Goal: Check status

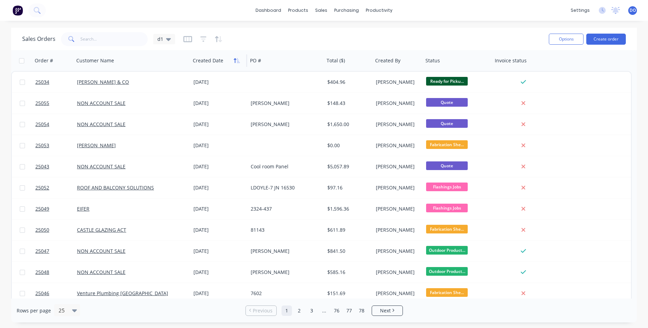
click at [236, 62] on icon "button" at bounding box center [237, 61] width 6 height 6
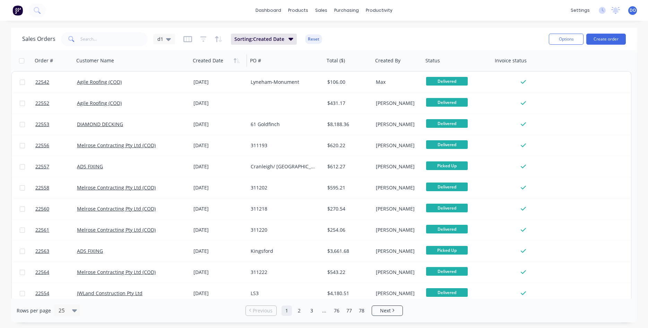
click at [236, 62] on icon "button" at bounding box center [237, 61] width 6 height 6
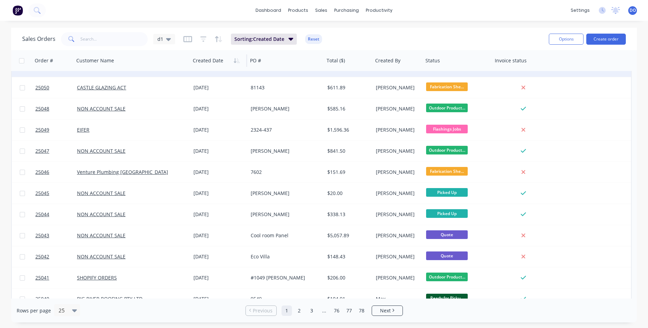
scroll to position [119, 0]
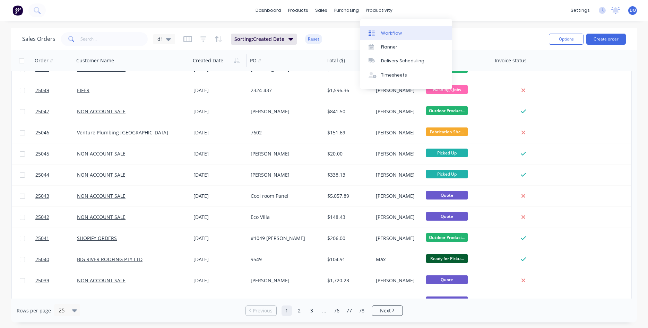
click at [396, 31] on div "Workflow" at bounding box center [391, 33] width 21 height 6
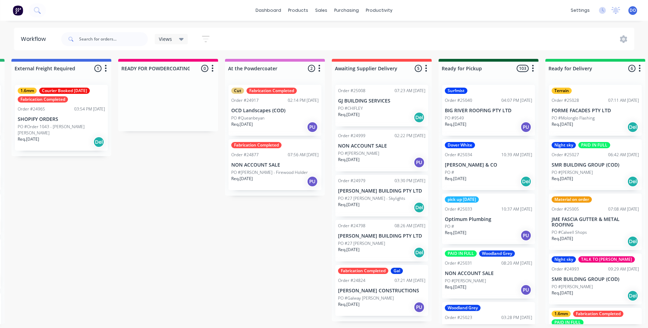
scroll to position [0, 429]
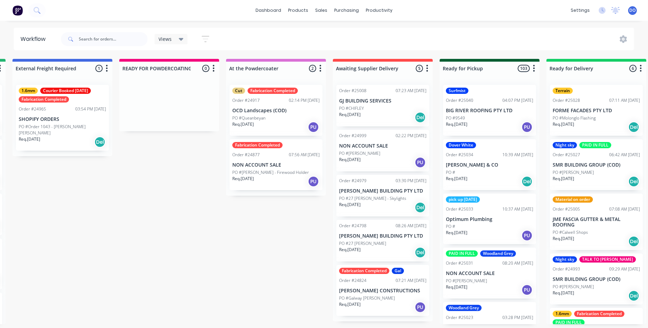
click at [267, 177] on div "Req. [DATE] PU" at bounding box center [275, 182] width 87 height 12
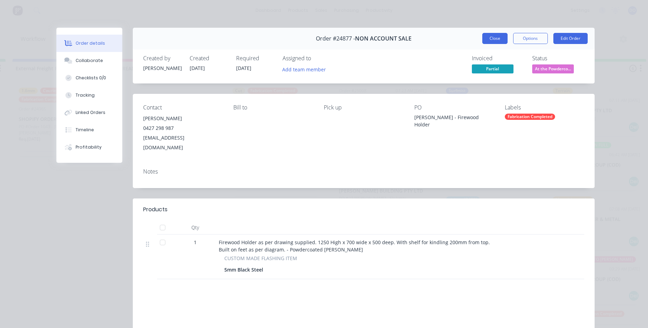
click at [493, 37] on button "Close" at bounding box center [494, 38] width 25 height 11
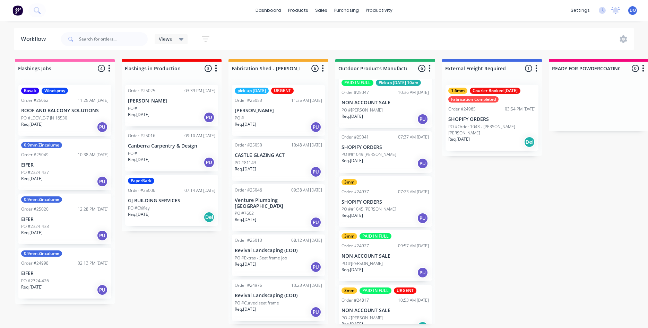
scroll to position [79, 0]
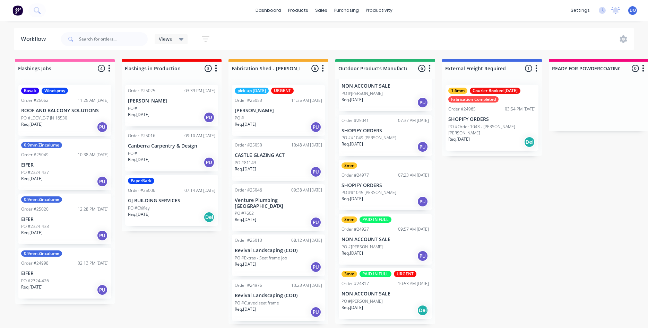
click at [391, 201] on div "Req. [DATE] PU" at bounding box center [384, 202] width 87 height 12
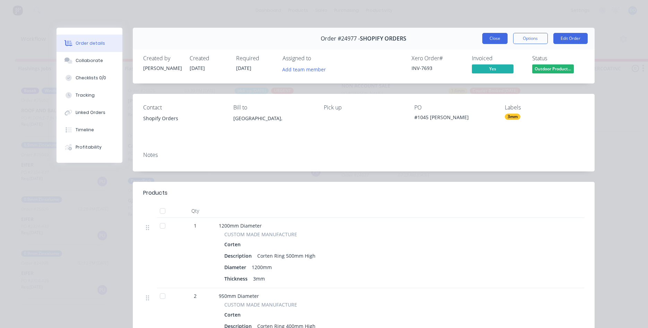
click at [495, 39] on button "Close" at bounding box center [494, 38] width 25 height 11
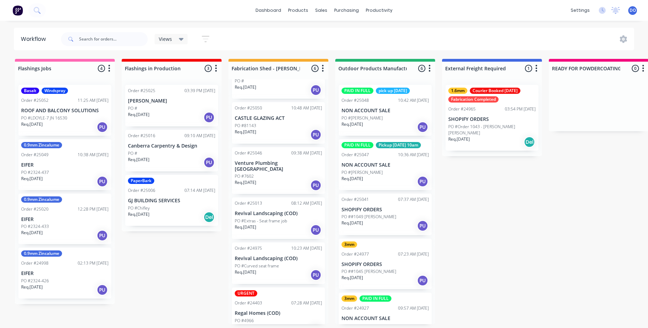
scroll to position [52, 0]
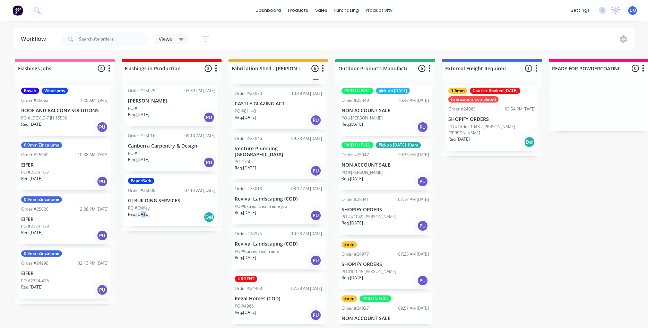
drag, startPoint x: 141, startPoint y: 256, endPoint x: 148, endPoint y: 255, distance: 7.0
click at [60, 164] on p "EIFER" at bounding box center [64, 165] width 87 height 6
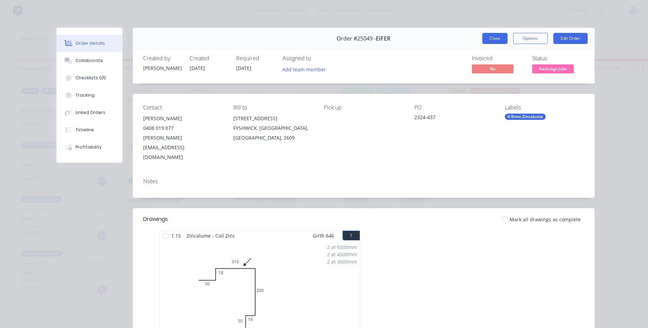
click at [495, 36] on button "Close" at bounding box center [494, 38] width 25 height 11
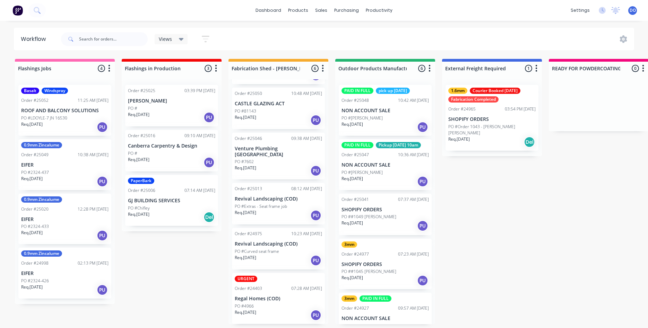
click at [56, 183] on div "Req. [DATE] PU" at bounding box center [64, 182] width 87 height 12
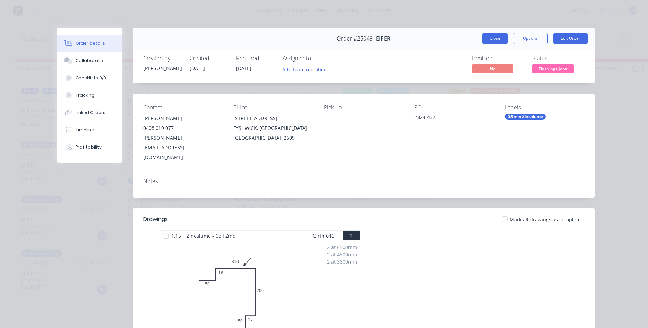
click at [494, 38] on button "Close" at bounding box center [494, 38] width 25 height 11
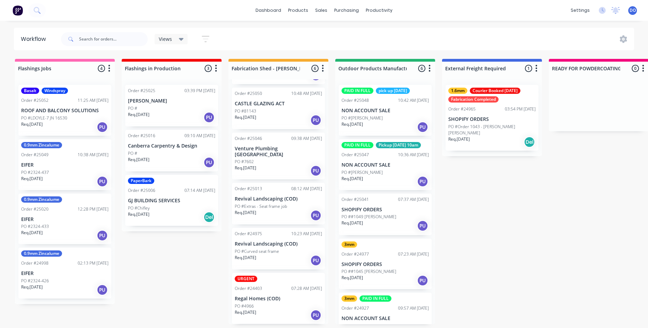
click at [34, 215] on div "0.9mm Zincalume Order #25020 12:28 PM [DATE] EIFER PO #2324-433 Req. [DATE] PU" at bounding box center [64, 219] width 93 height 51
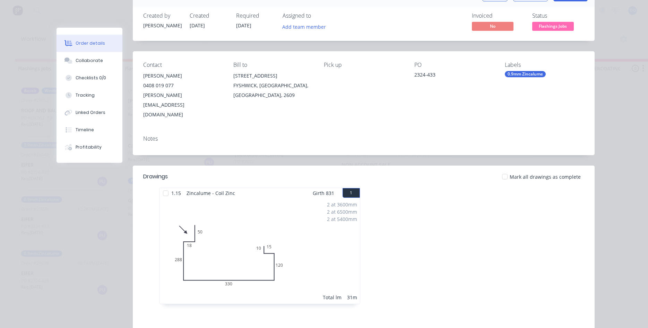
scroll to position [0, 0]
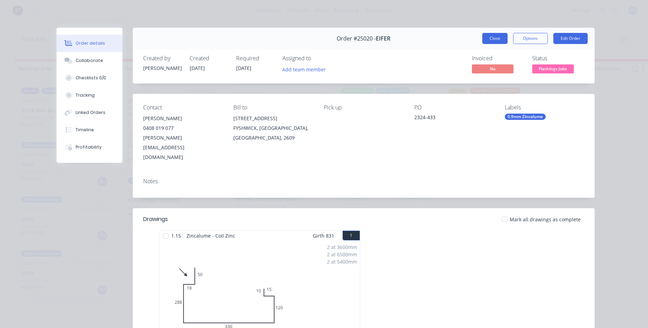
click at [498, 37] on button "Close" at bounding box center [494, 38] width 25 height 11
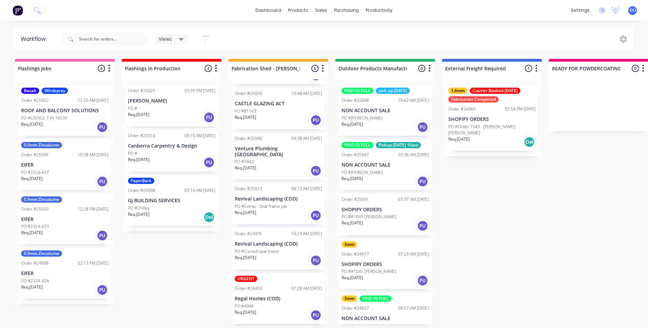
click at [42, 280] on p "PO #2324-426" at bounding box center [35, 281] width 28 height 6
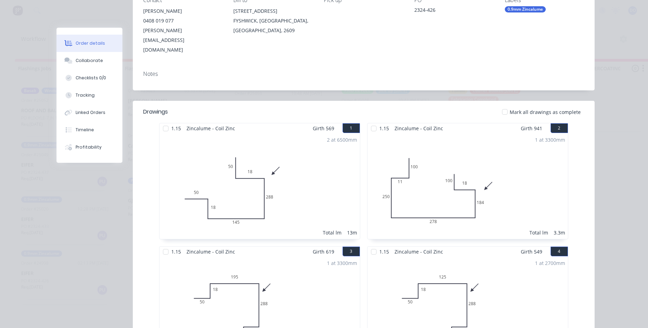
scroll to position [87, 0]
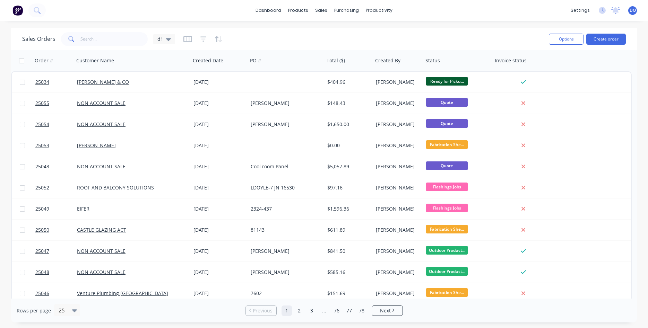
click at [510, 37] on div "Sales Orders d1" at bounding box center [282, 39] width 521 height 17
click at [456, 12] on div "dashboard products sales purchasing productivity dashboard products Product Cat…" at bounding box center [324, 10] width 648 height 21
click at [343, 33] on div "Sales Orders" at bounding box center [347, 33] width 28 height 6
click at [236, 61] on icon "button" at bounding box center [237, 61] width 6 height 6
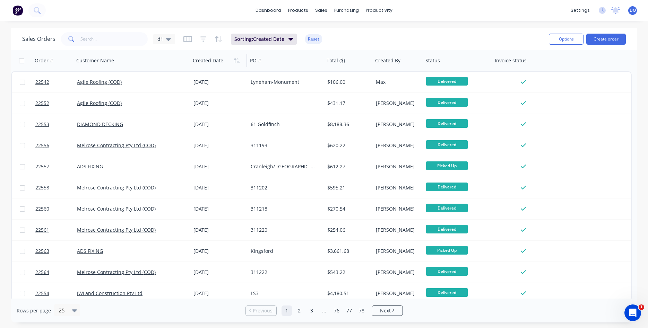
click at [236, 61] on icon "button" at bounding box center [237, 61] width 6 height 6
